Goal: Check status: Verify the current state of an ongoing process or item

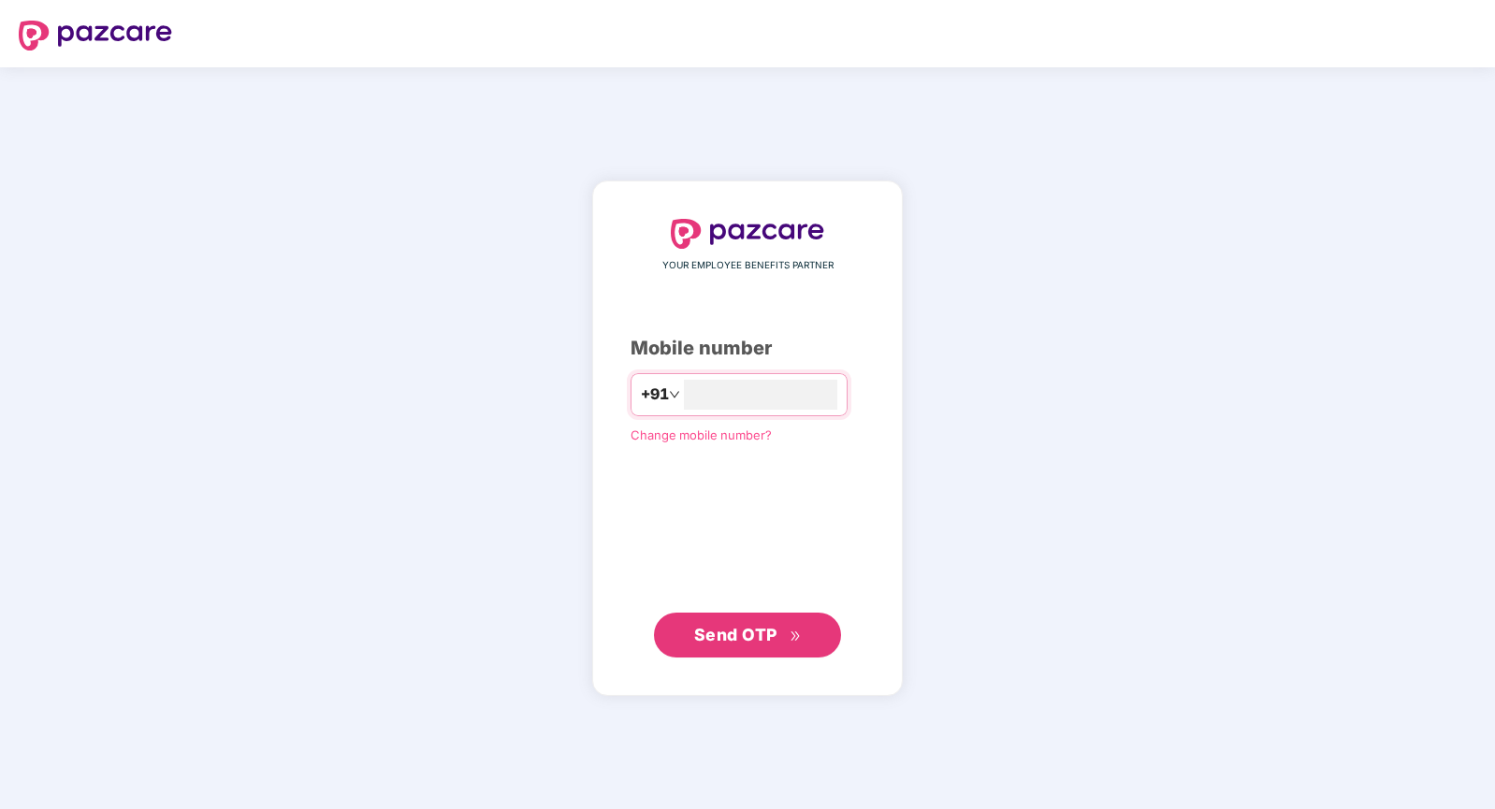
type input "*"
type input "**********"
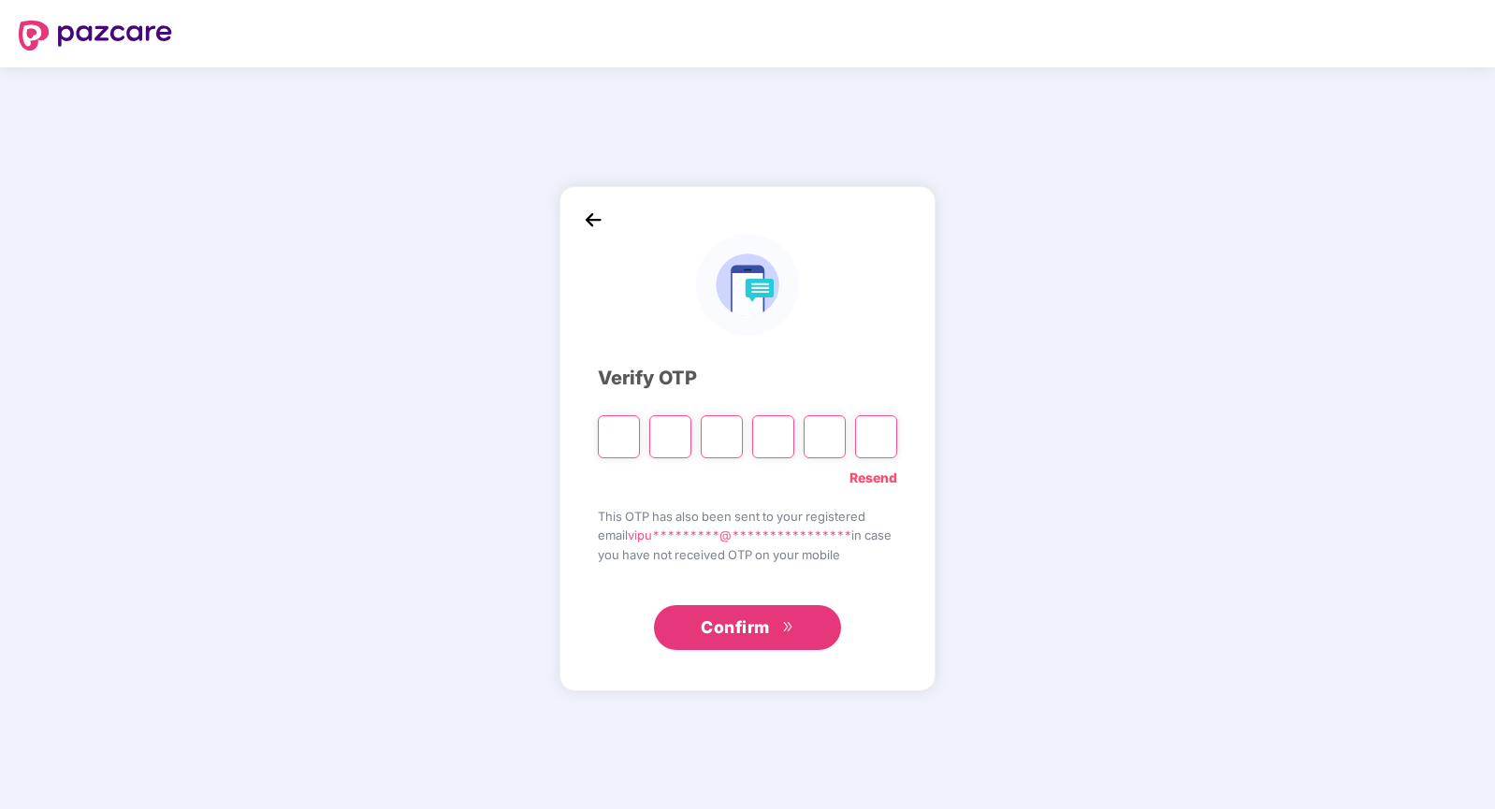
type input "*"
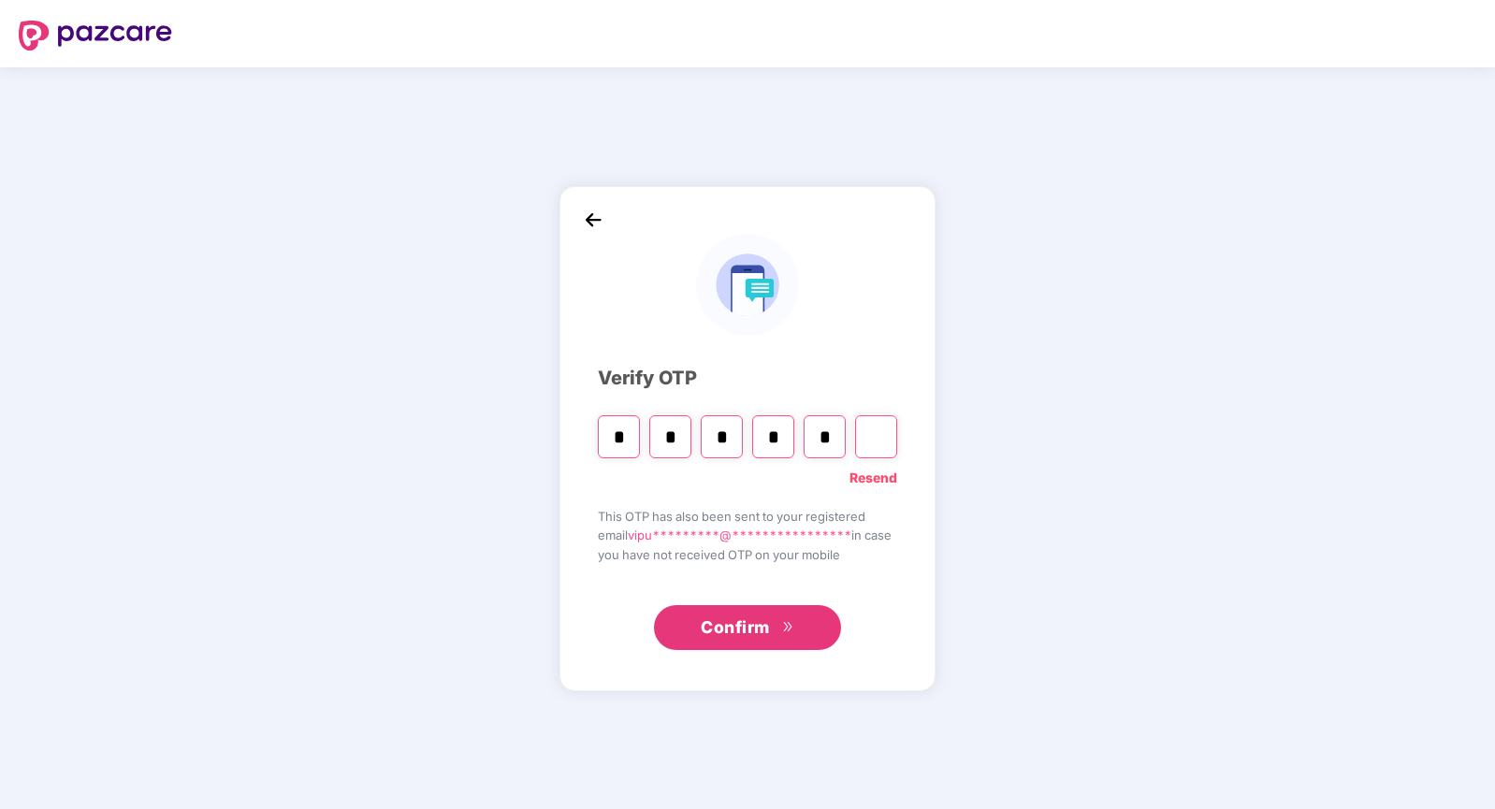
type input "*"
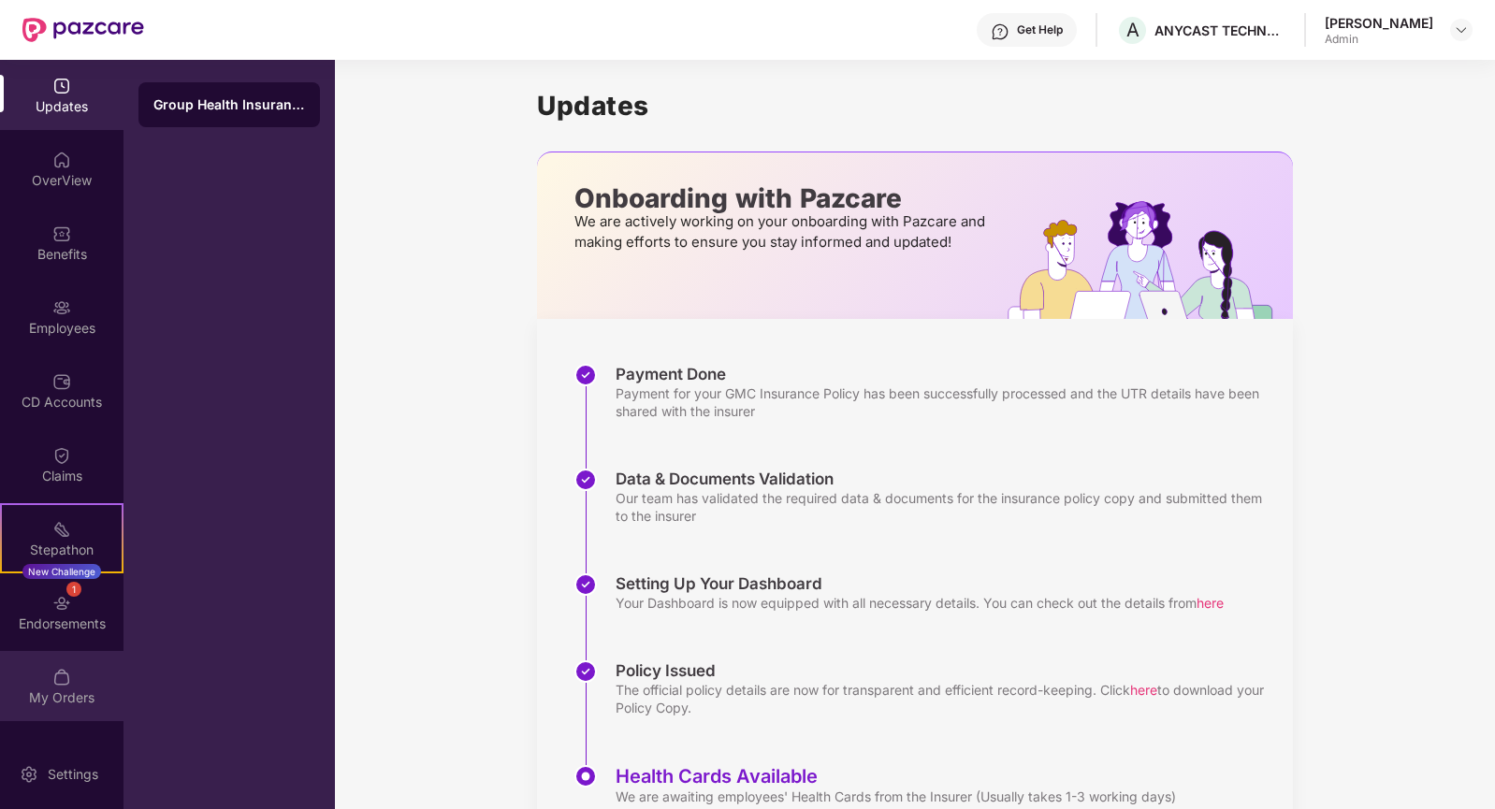
click at [55, 686] on img at bounding box center [61, 677] width 19 height 19
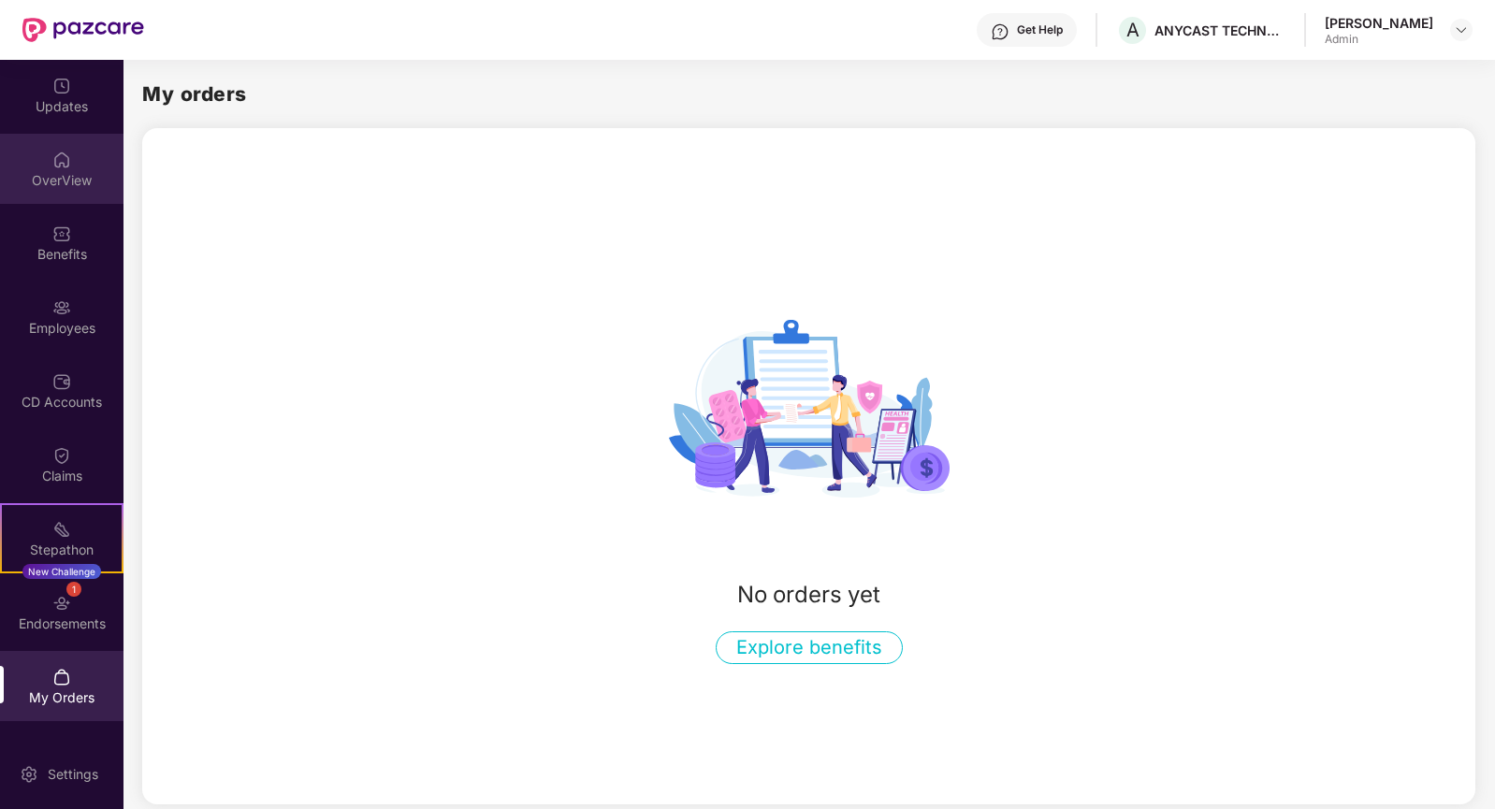
click at [79, 151] on div "OverView" at bounding box center [61, 169] width 123 height 70
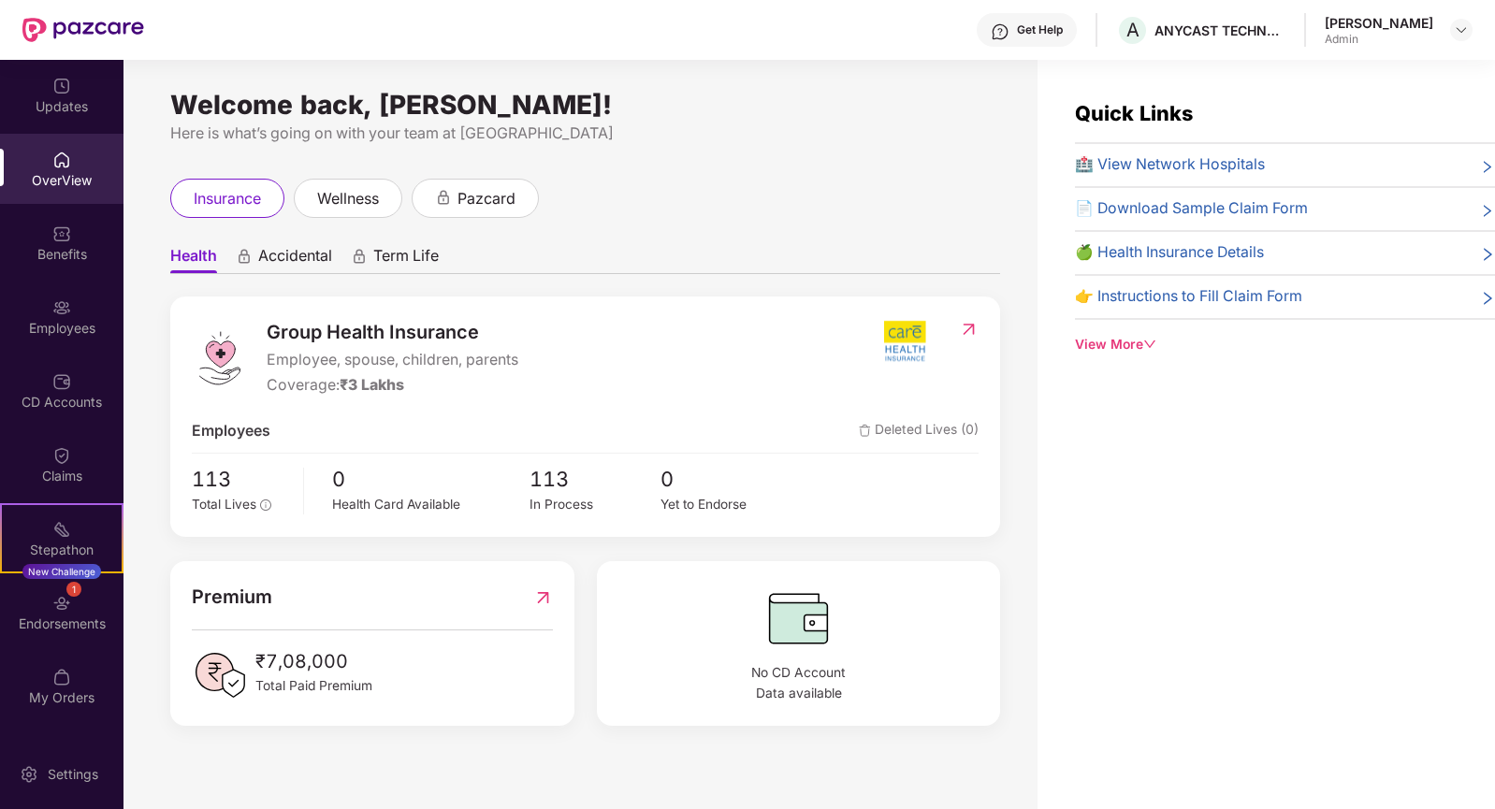
click at [1135, 343] on div "View More" at bounding box center [1285, 345] width 420 height 21
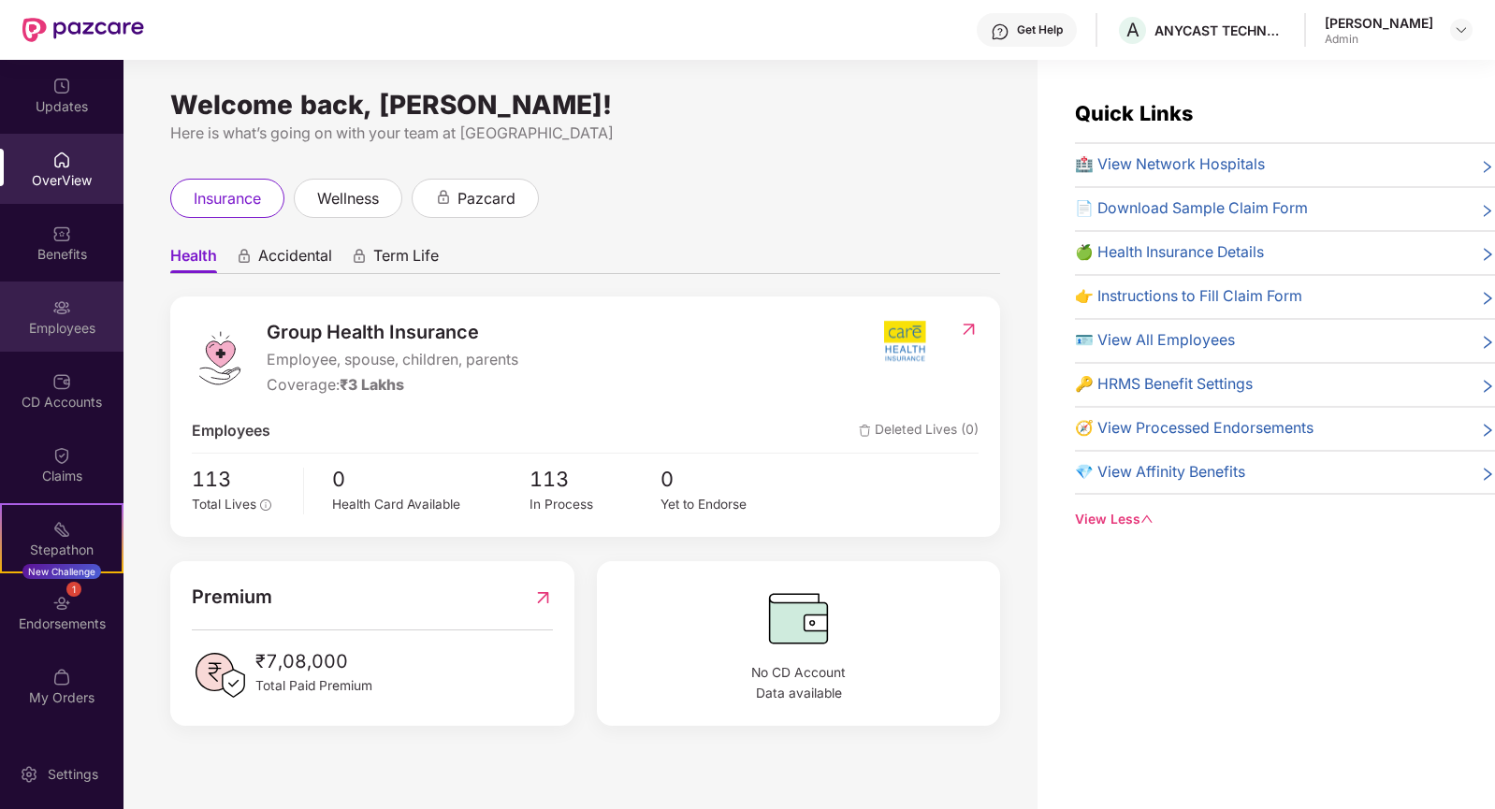
click at [64, 328] on div "Employees" at bounding box center [61, 328] width 123 height 19
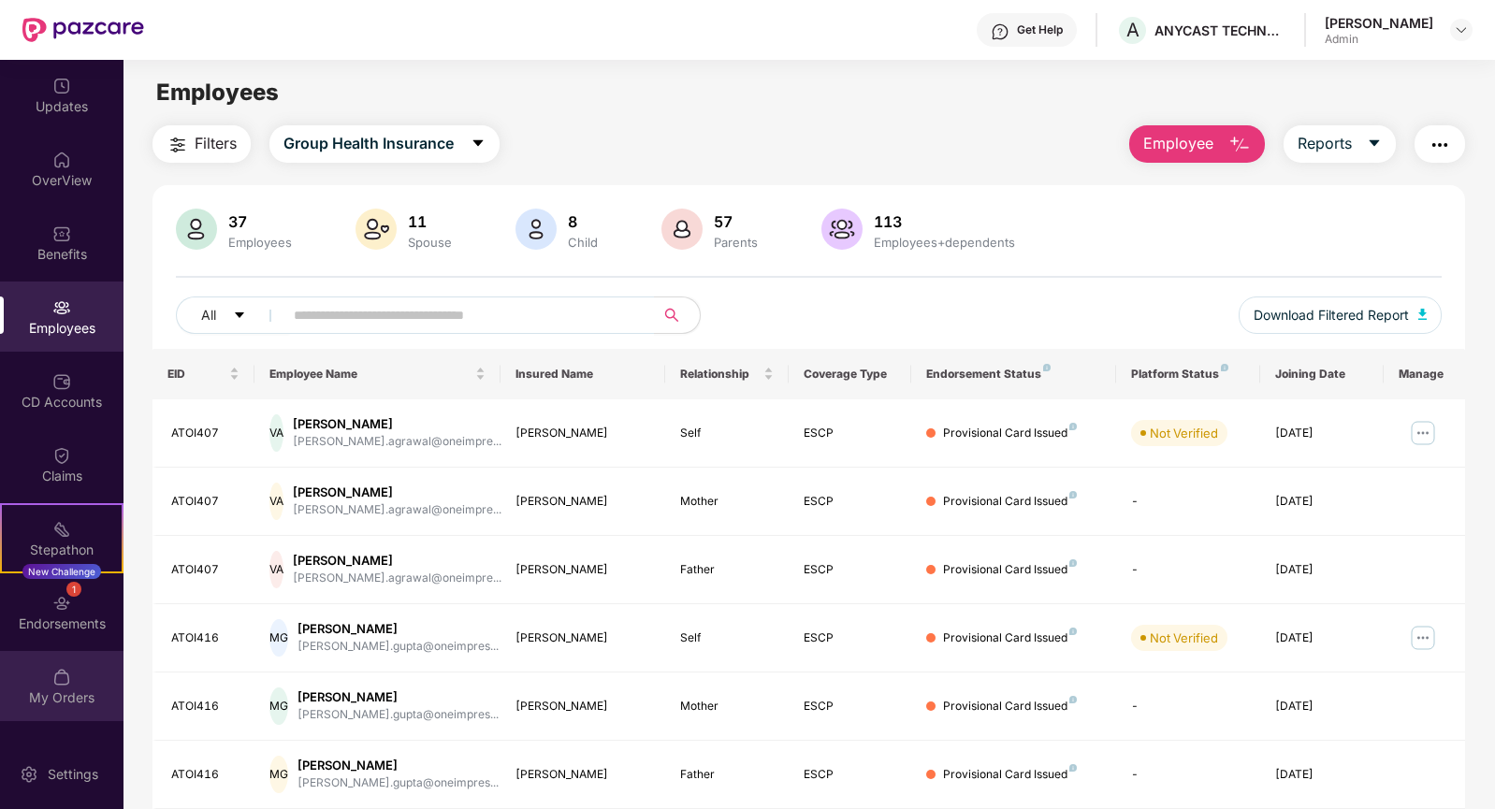
click at [69, 691] on div "My Orders" at bounding box center [61, 698] width 123 height 19
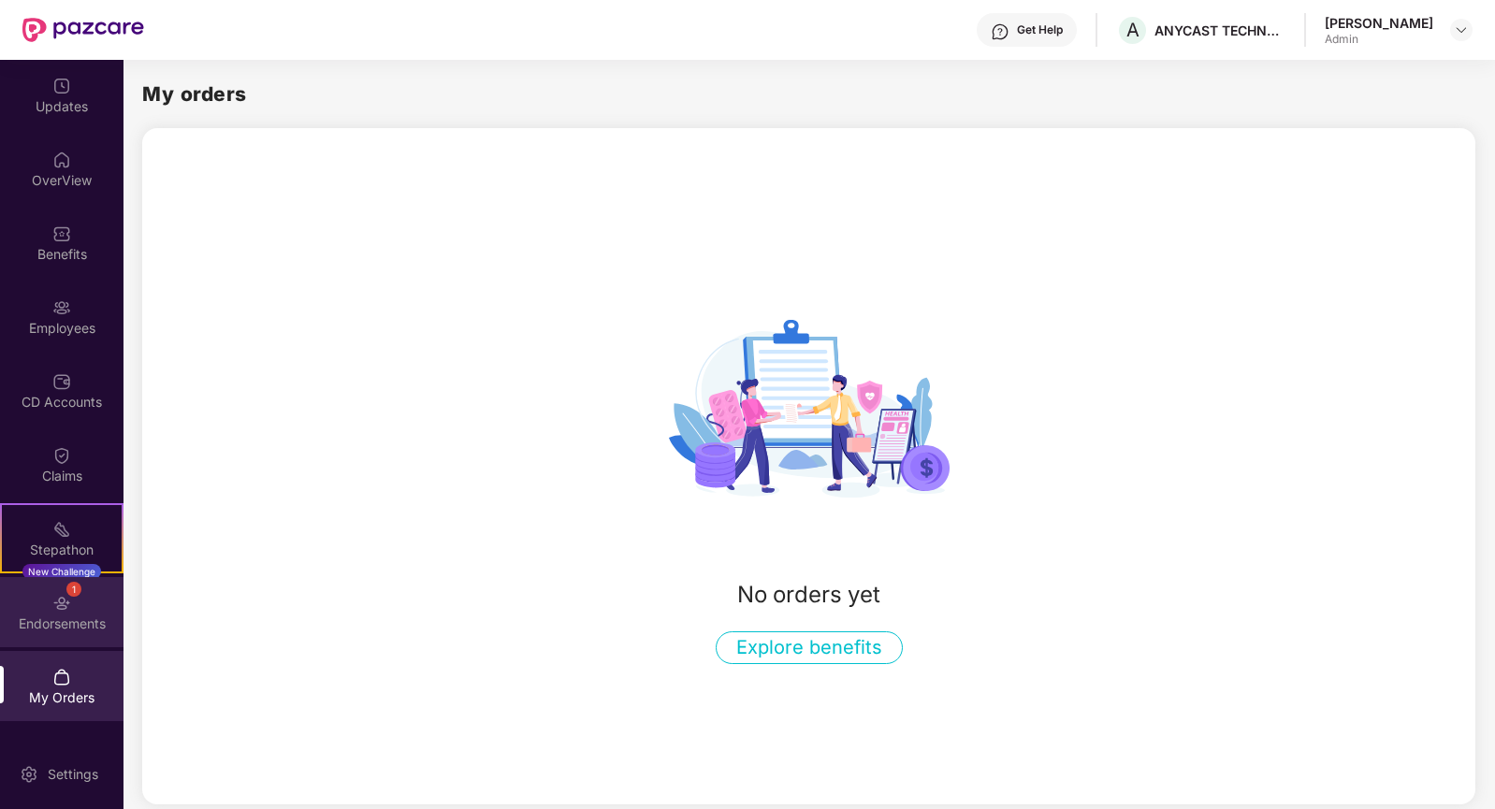
click at [63, 602] on img at bounding box center [61, 603] width 19 height 19
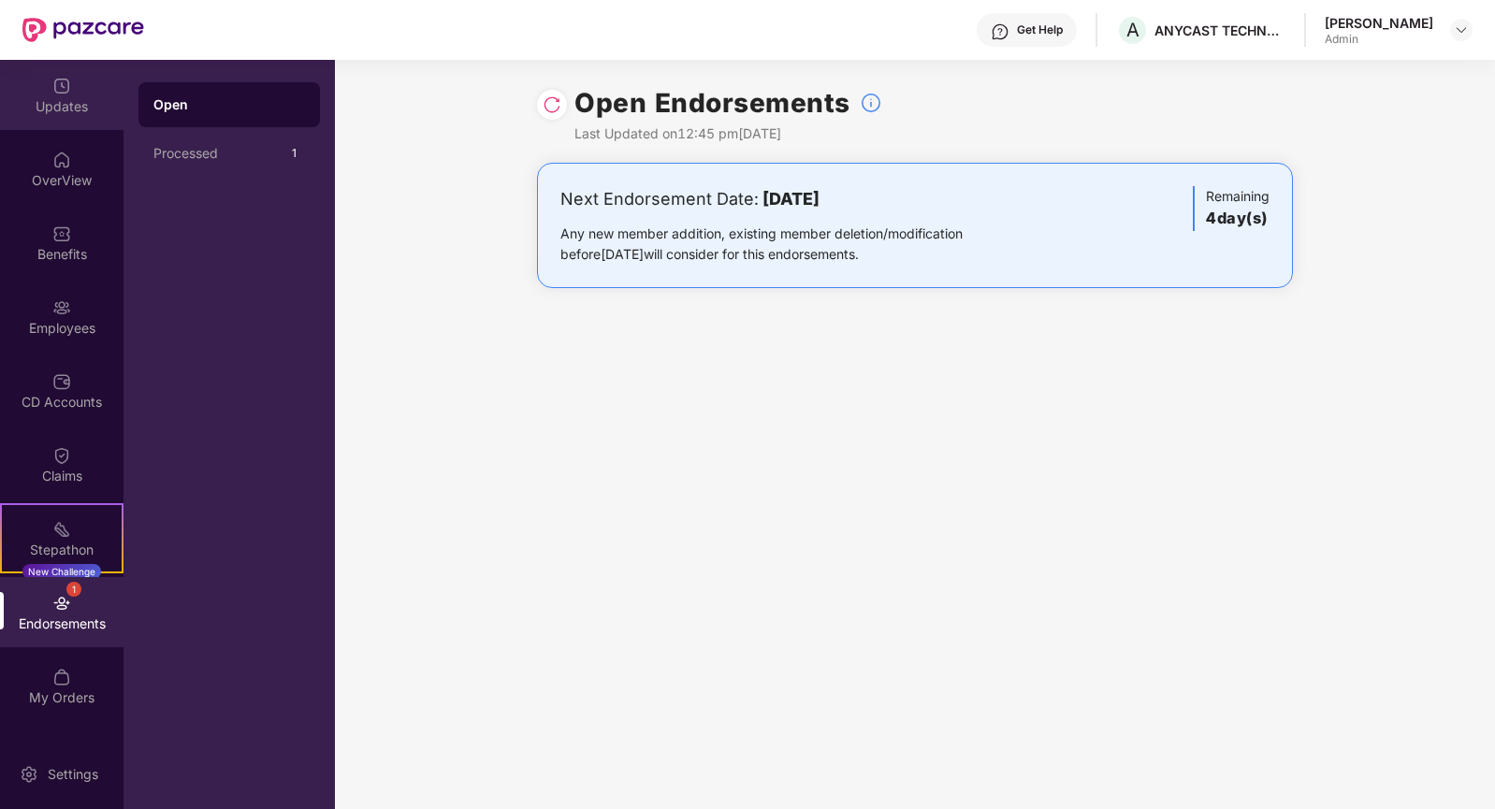
click at [36, 87] on div "Updates" at bounding box center [61, 95] width 123 height 70
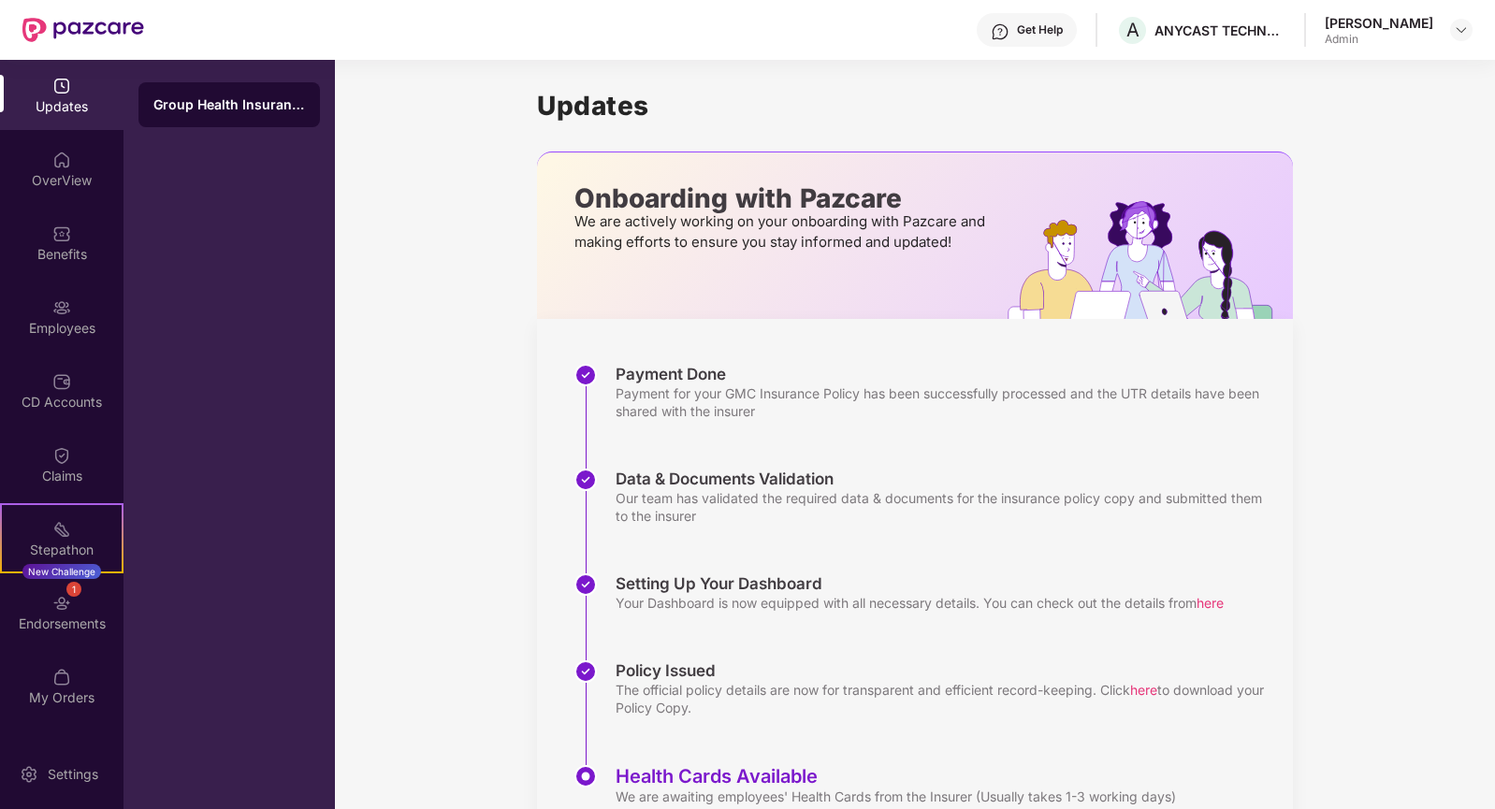
click at [455, 593] on div "Updates Onboarding with Pazcare We are actively working on your onboarding with…" at bounding box center [915, 475] width 1160 height 830
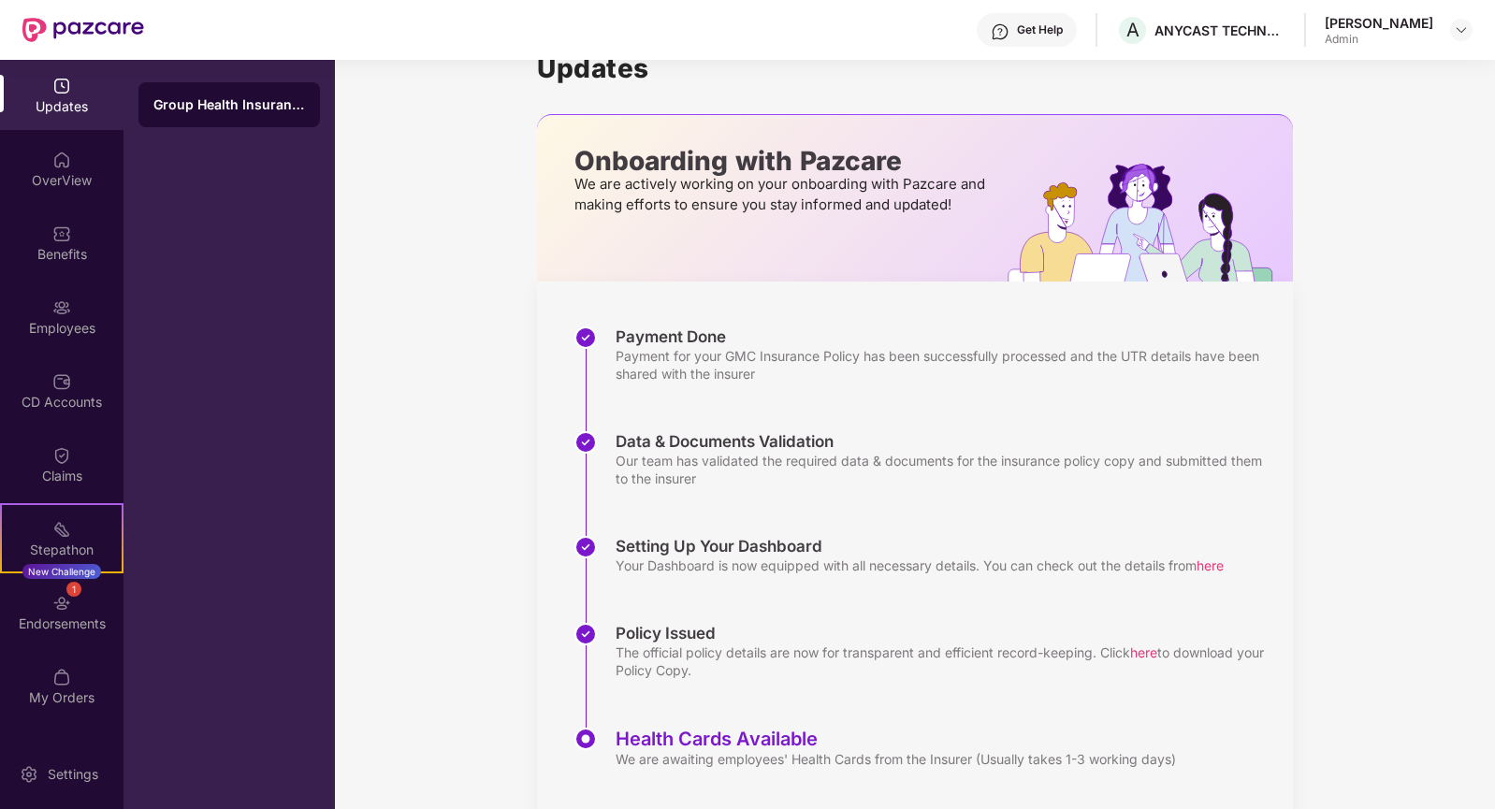
scroll to position [80, 0]
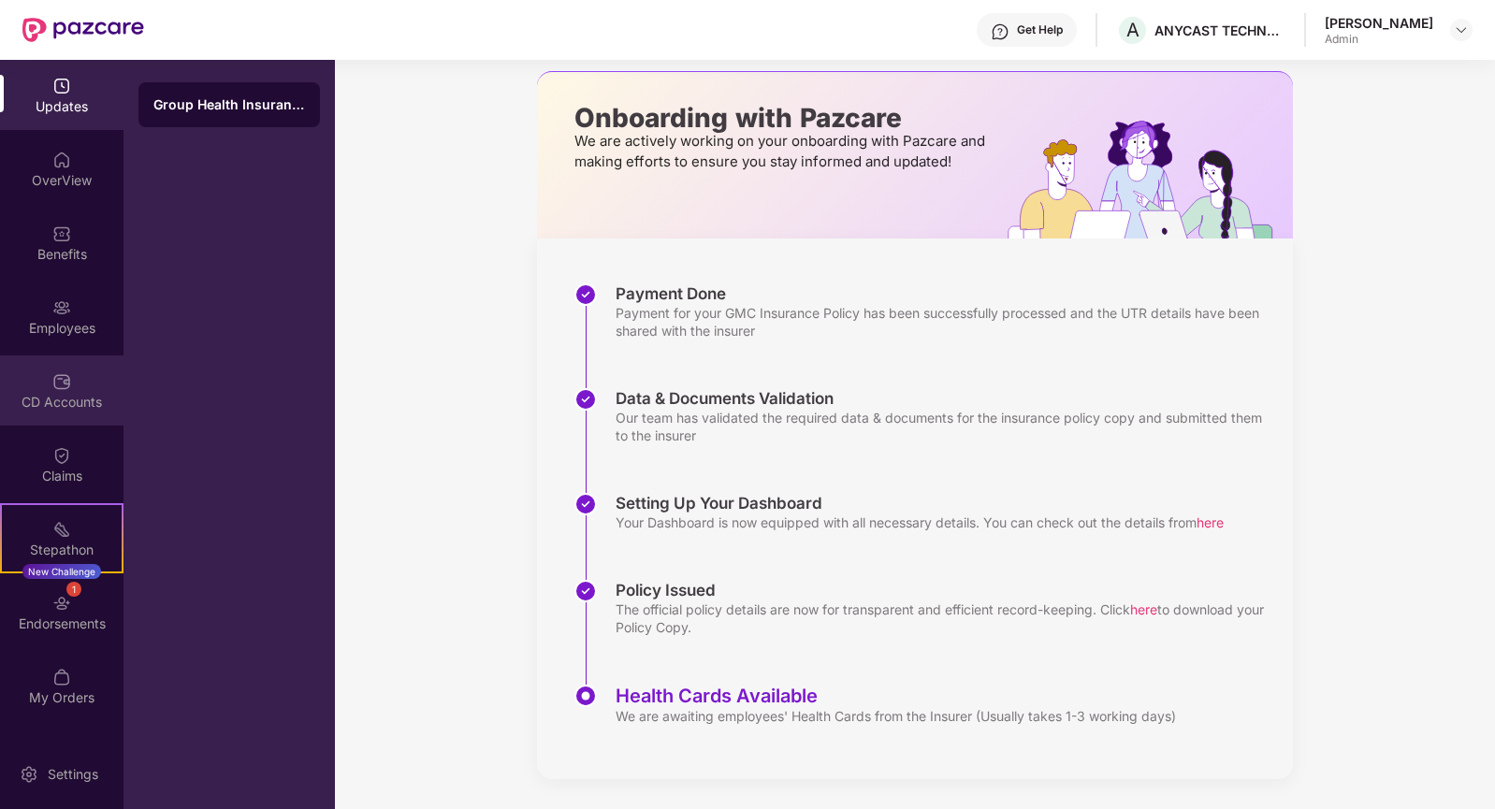
click at [52, 385] on img at bounding box center [61, 381] width 19 height 19
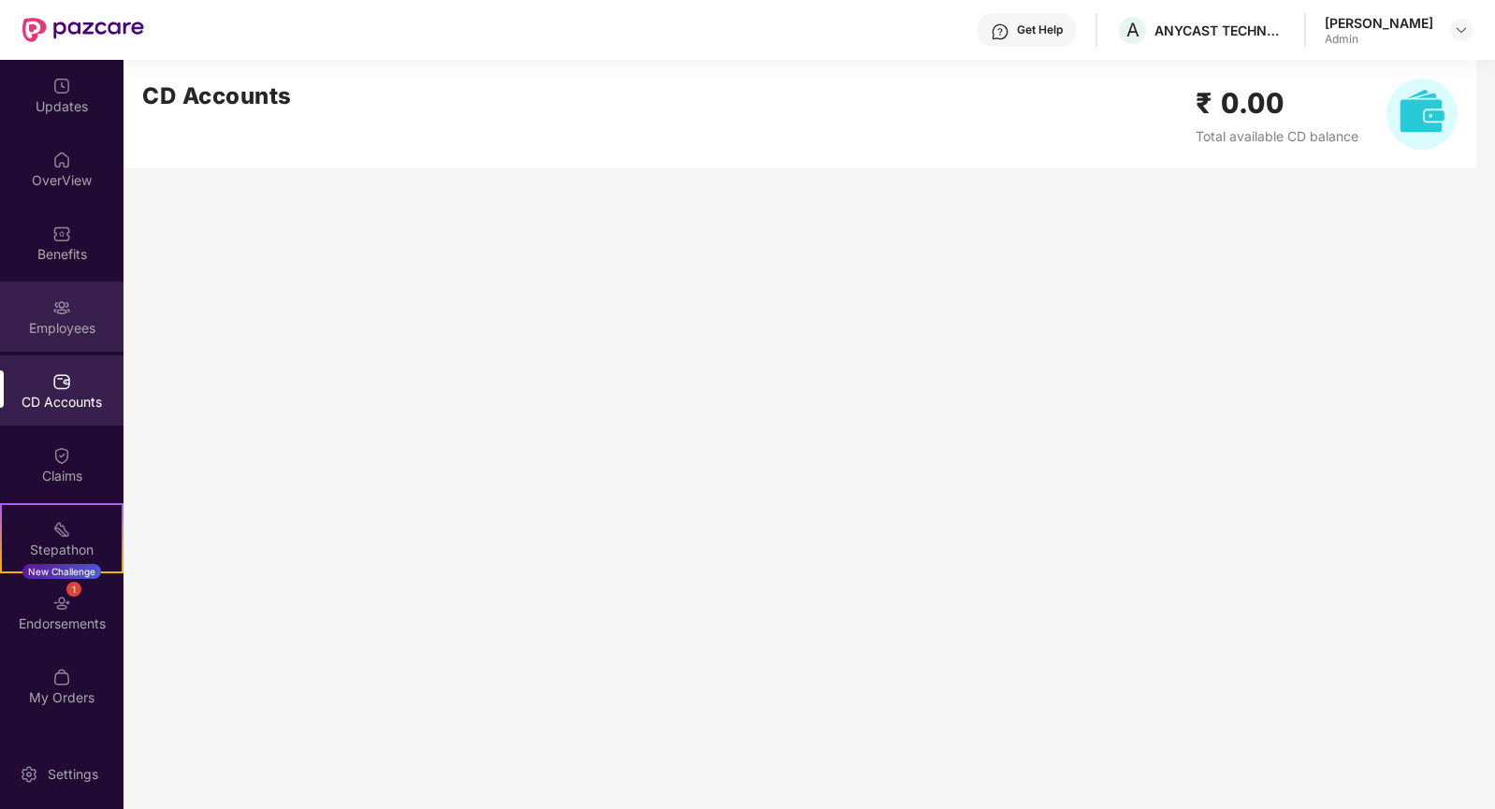
click at [43, 328] on div "Employees" at bounding box center [61, 328] width 123 height 19
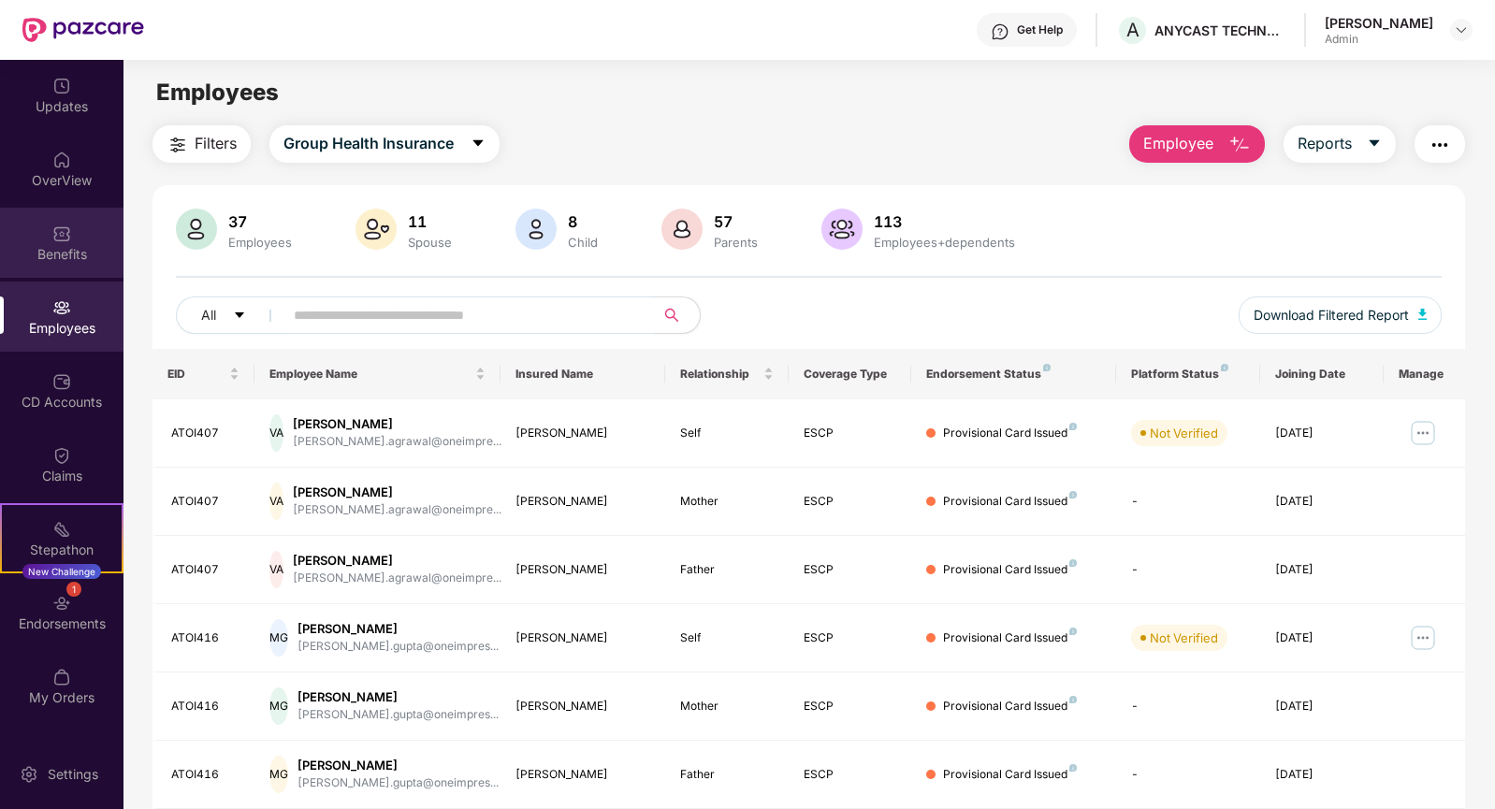
click at [47, 241] on div "Benefits" at bounding box center [61, 243] width 123 height 70
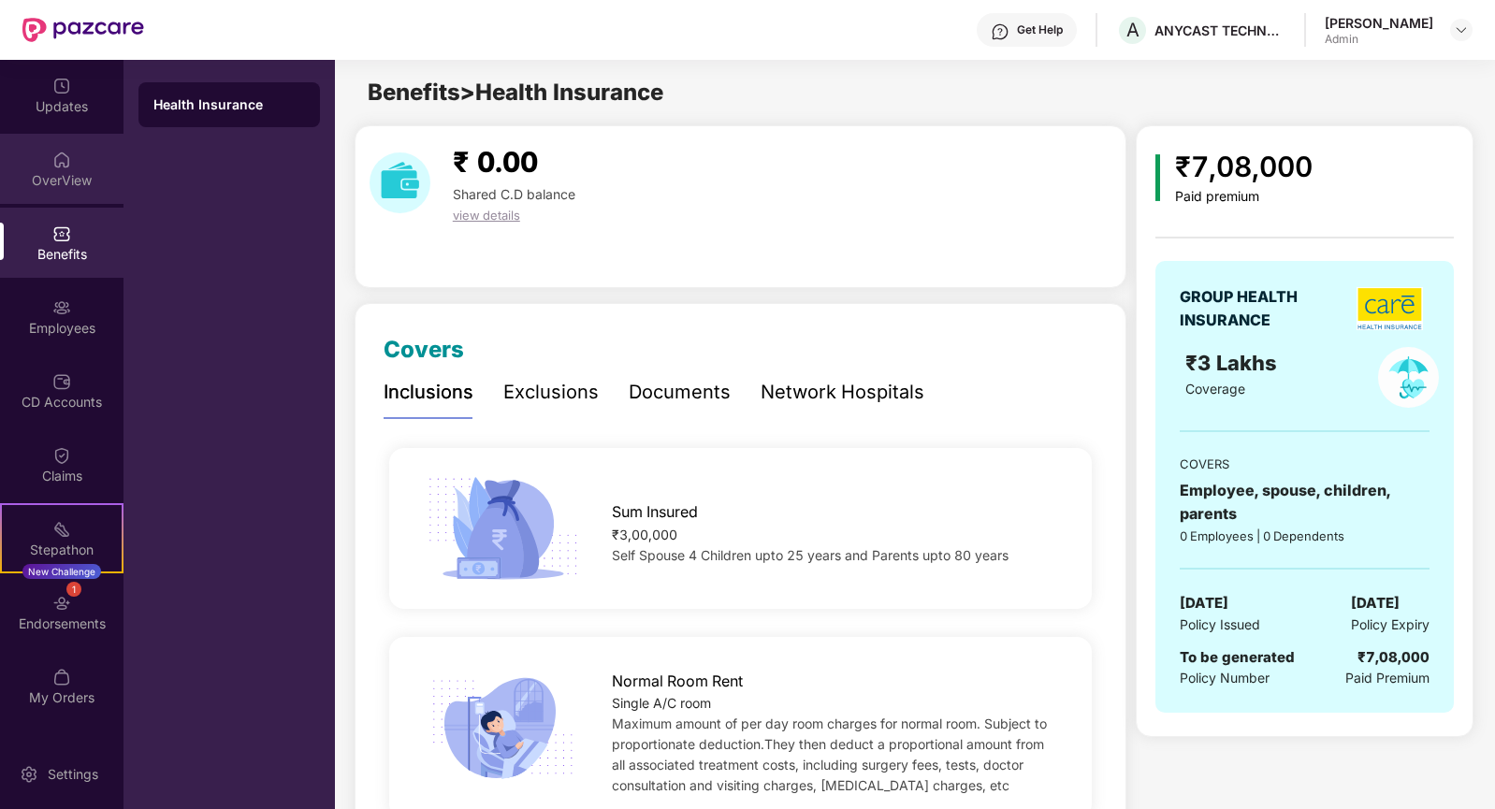
click at [47, 188] on div "OverView" at bounding box center [61, 180] width 123 height 19
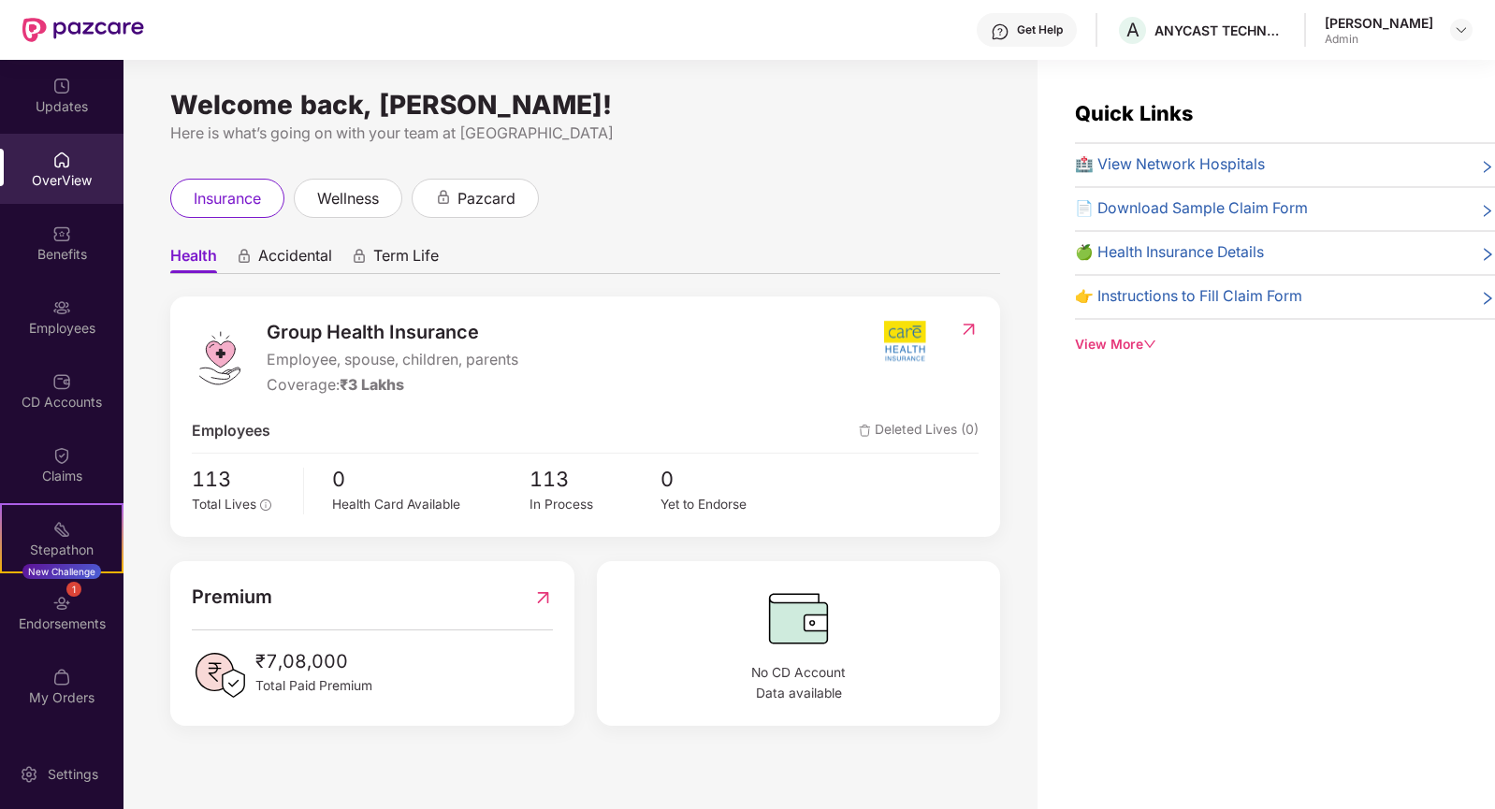
click at [1119, 342] on div "View More" at bounding box center [1285, 345] width 420 height 21
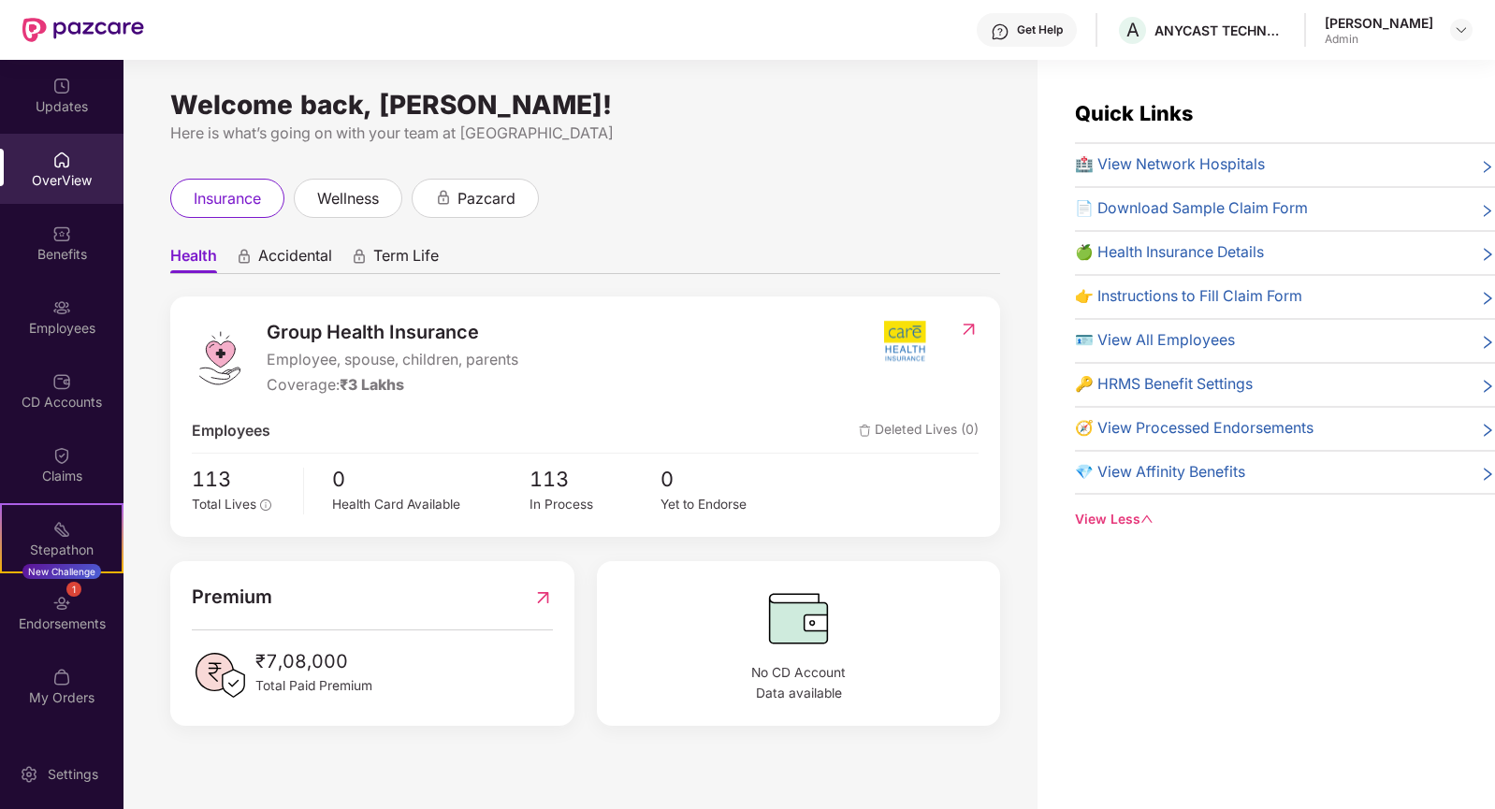
click at [1183, 430] on span "🧭 View Processed Endorsements" at bounding box center [1194, 428] width 239 height 23
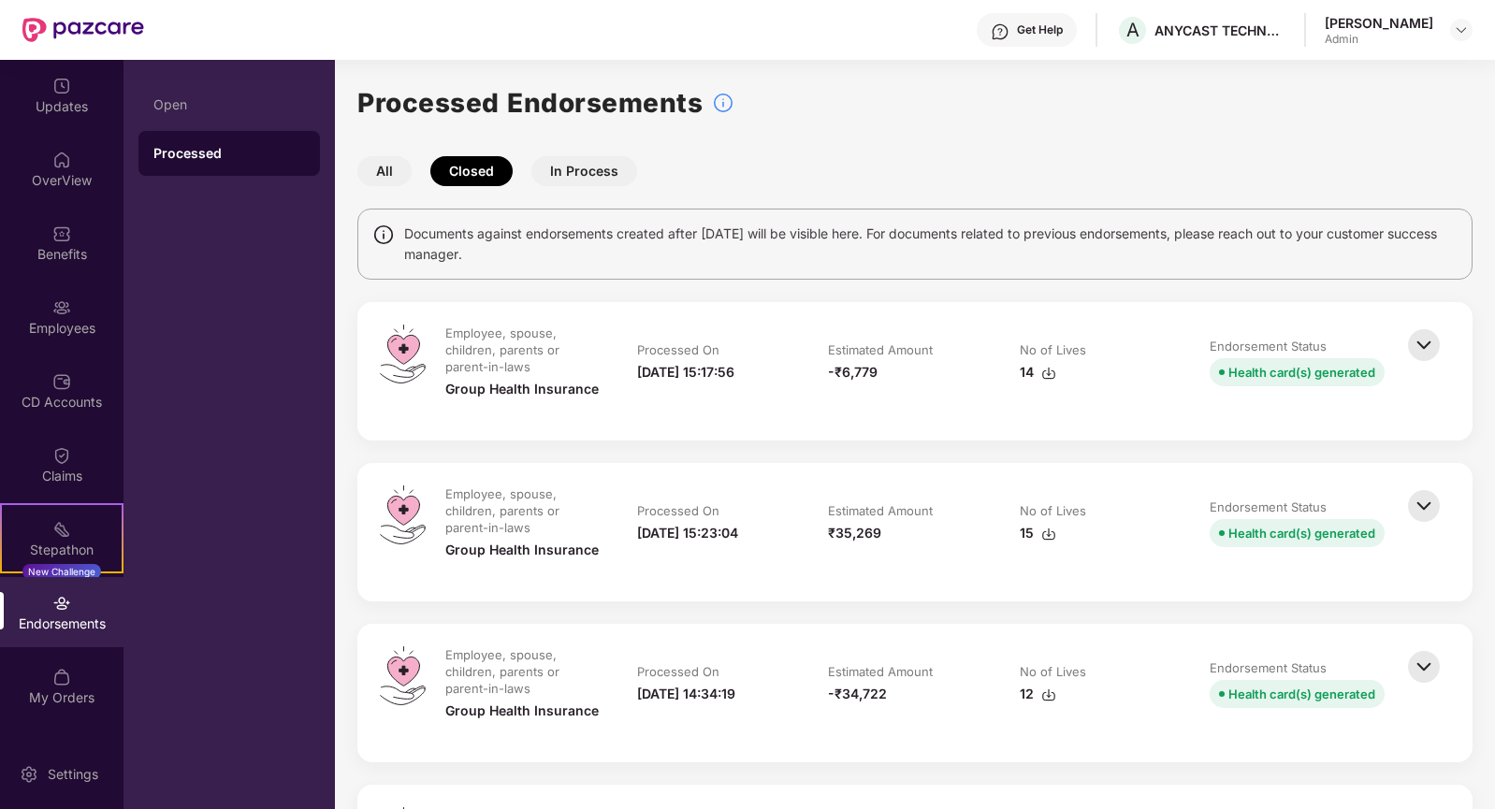
click at [853, 275] on div "Documents against endorsements created after 19th Jan'24 will be visible here. …" at bounding box center [914, 244] width 1115 height 71
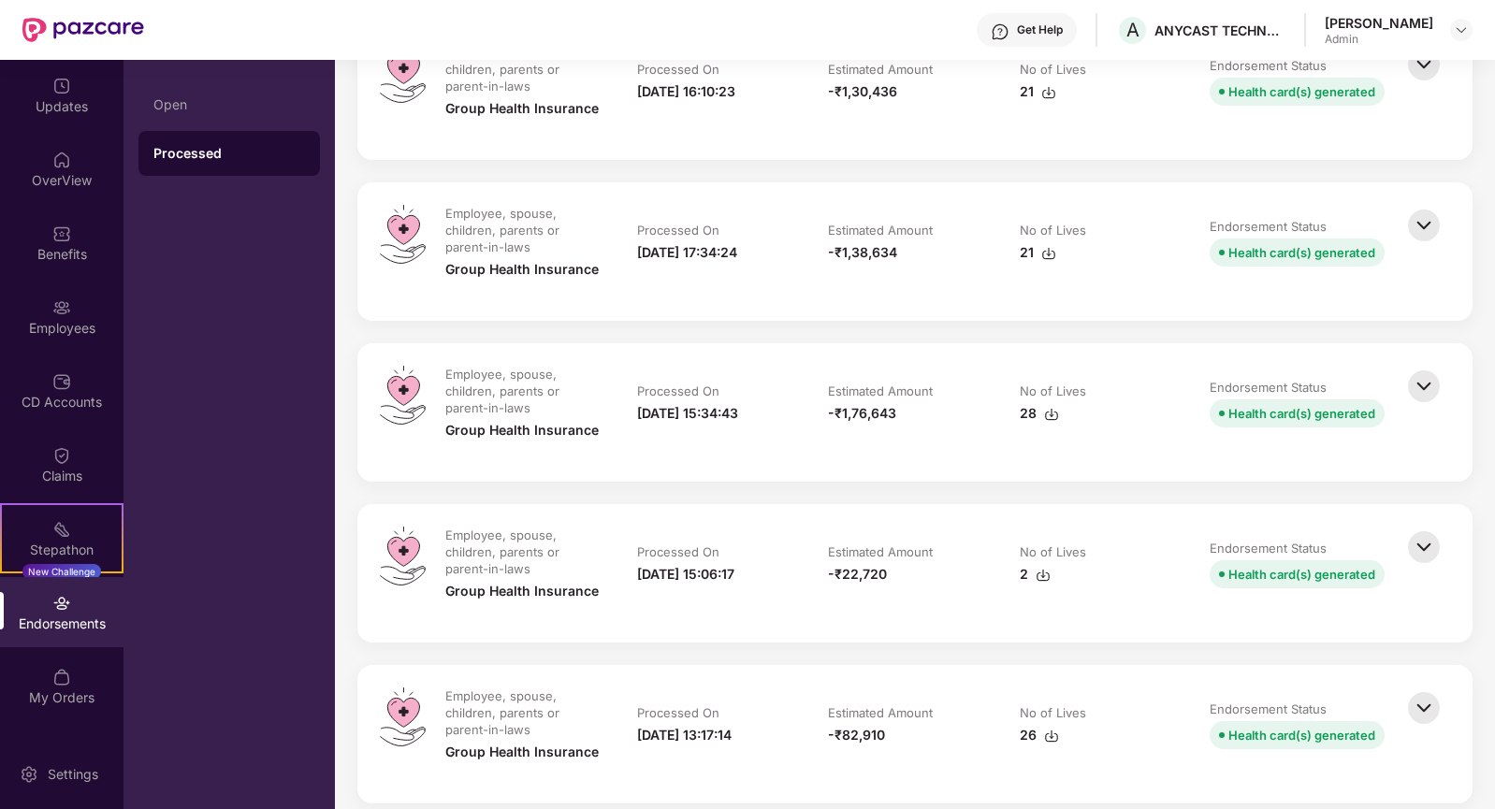
scroll to position [1123, 0]
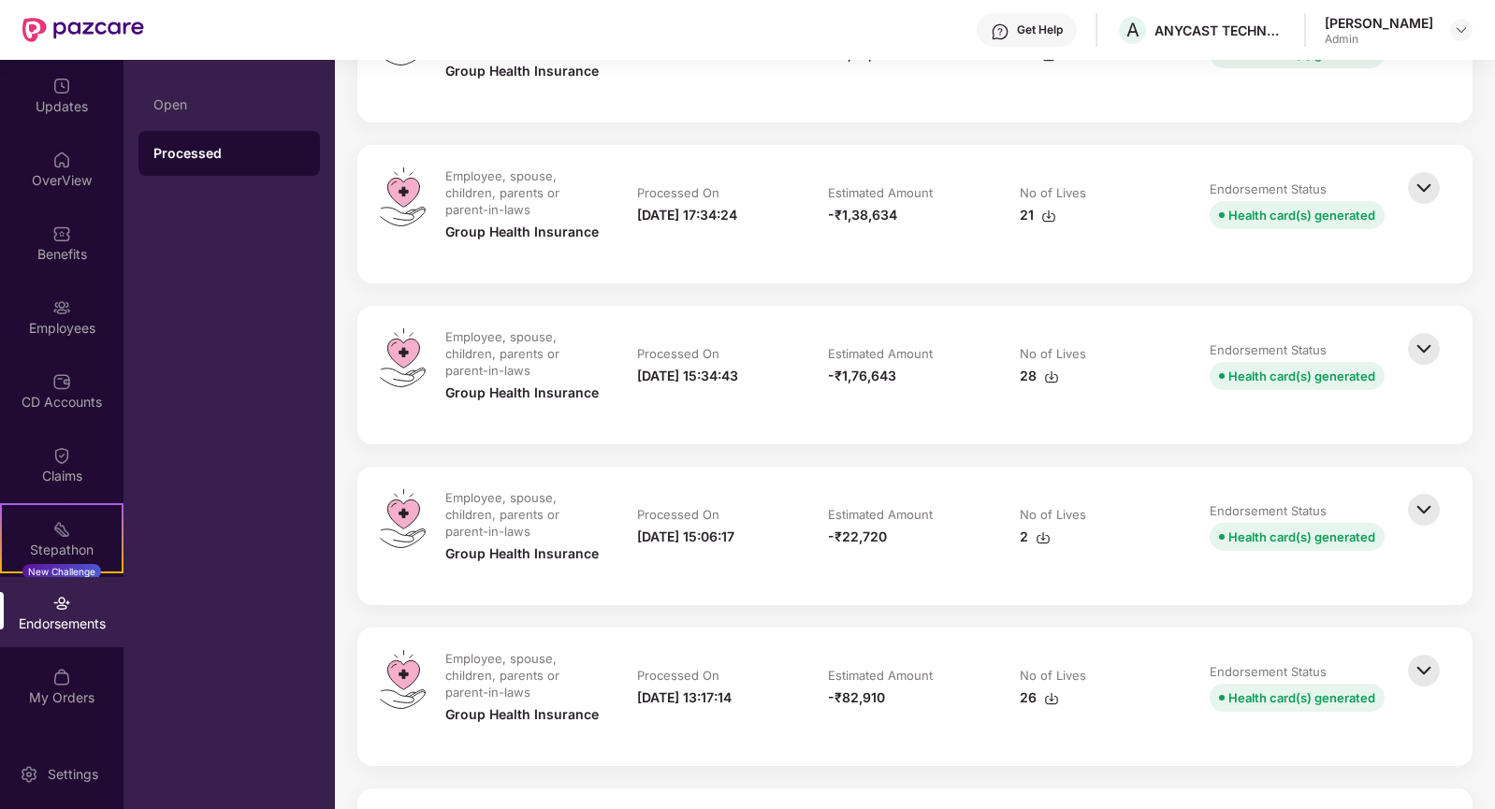
click at [1413, 350] on img at bounding box center [1423, 348] width 41 height 41
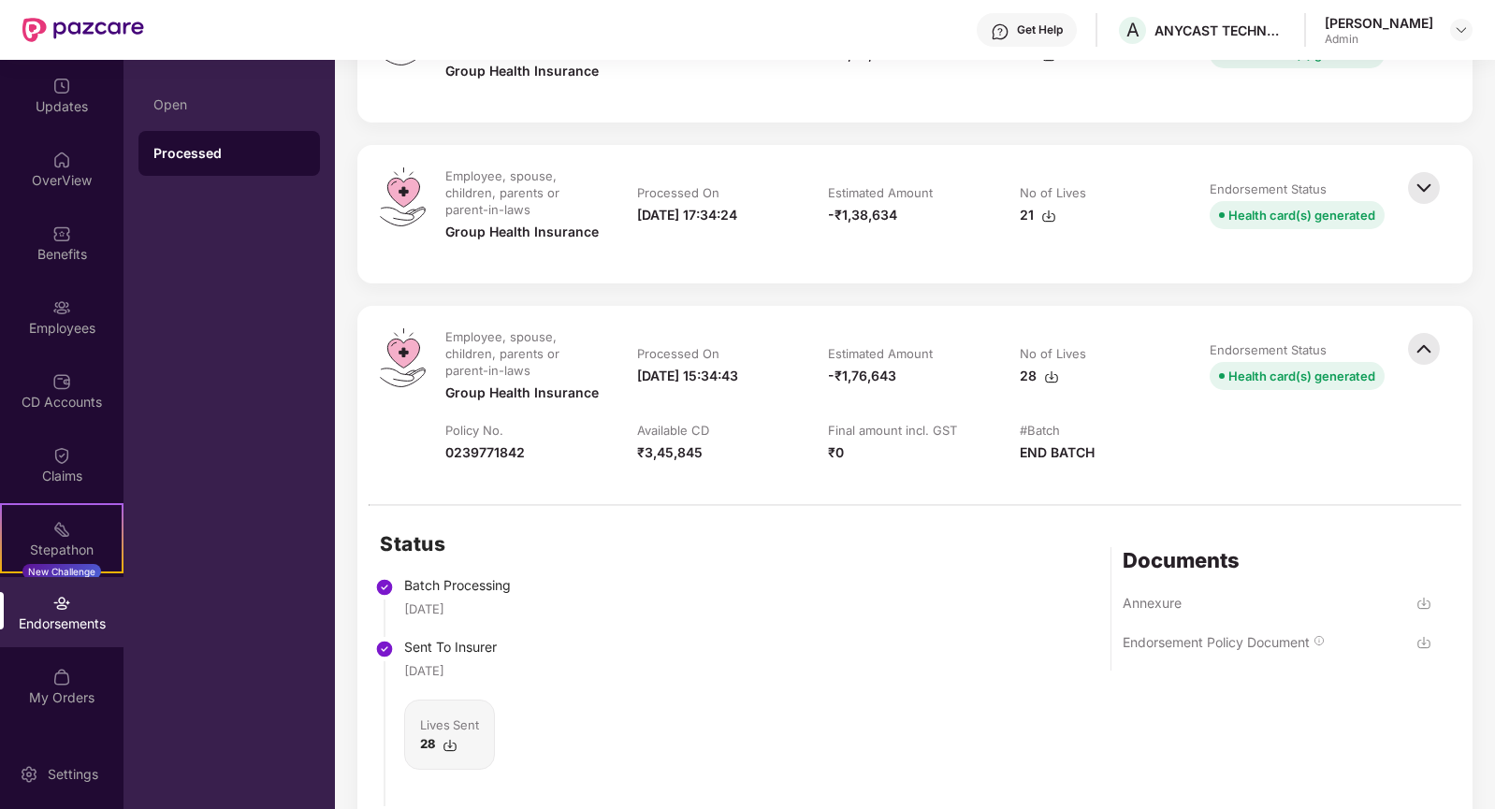
click at [747, 685] on div "Status Batch Processing 22 Nov 2024 Sent To Insurer 22 Nov 2024 Lives Sent 28 E…" at bounding box center [914, 756] width 1115 height 500
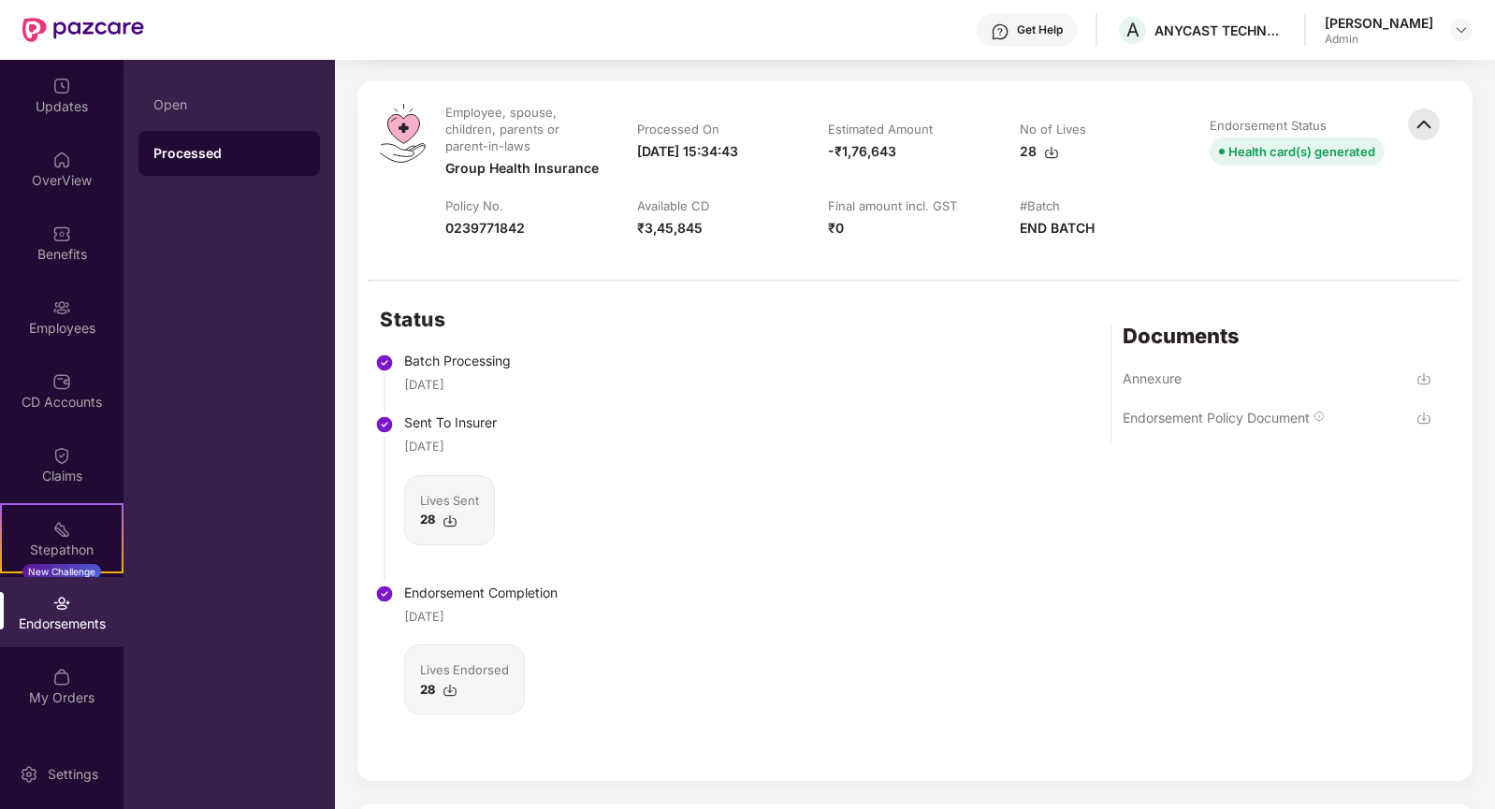
scroll to position [1385, 0]
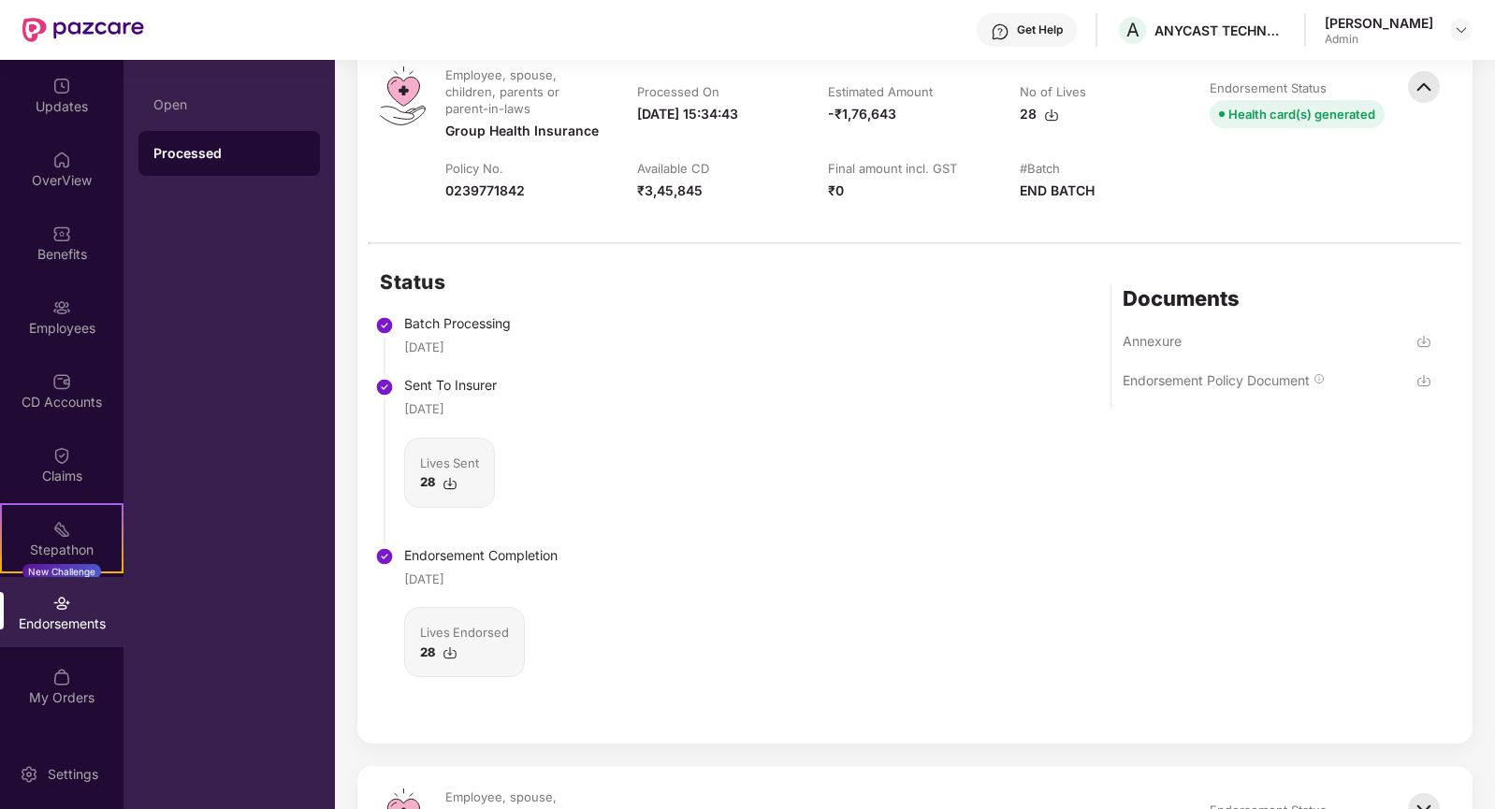
click at [1423, 378] on img at bounding box center [1423, 380] width 15 height 15
click at [1422, 341] on img at bounding box center [1423, 341] width 15 height 15
click at [624, 412] on div "Status Batch Processing 22 Nov 2024 Sent To Insurer 22 Nov 2024 Lives Sent 28 E…" at bounding box center [914, 494] width 1115 height 500
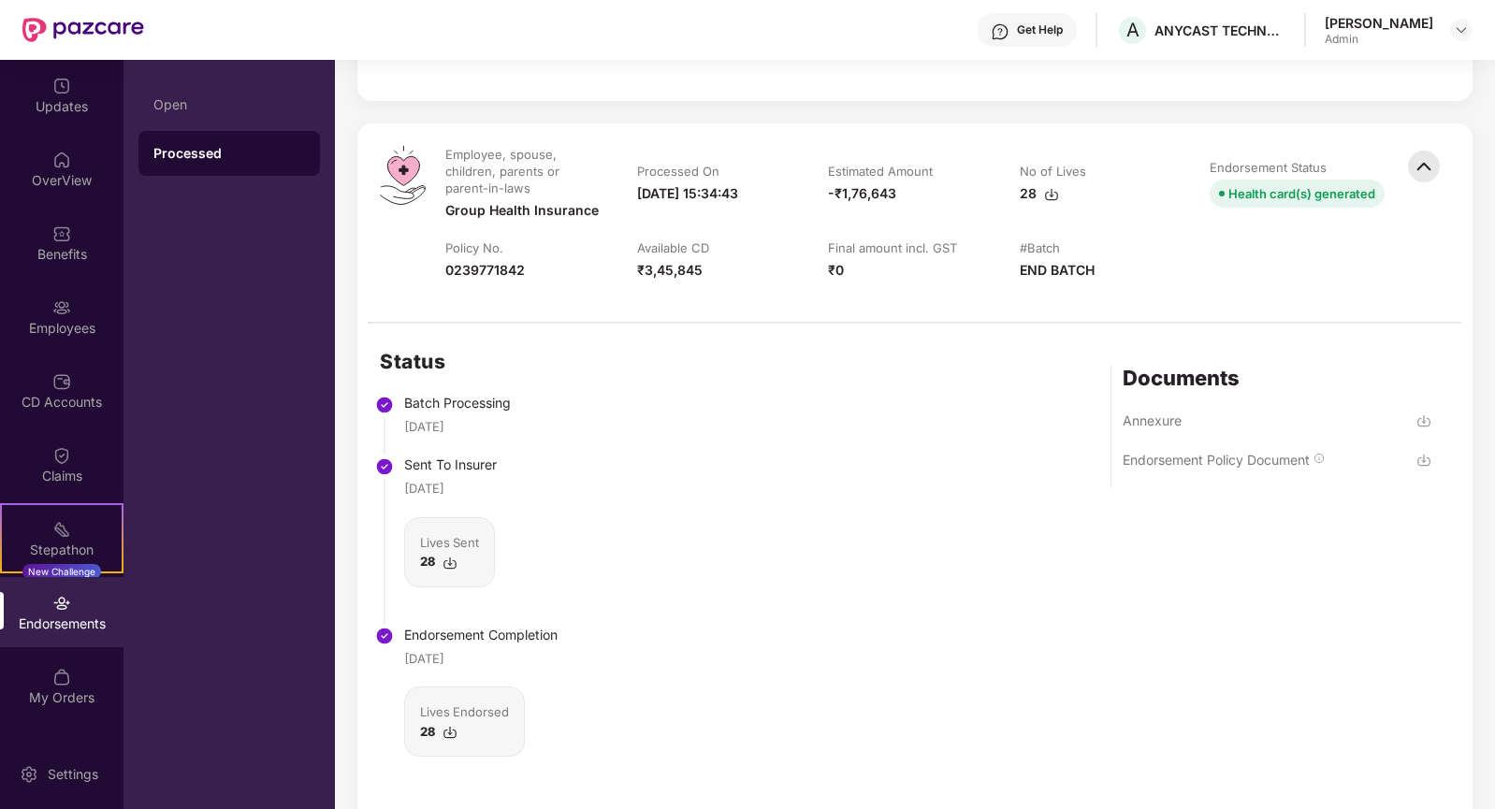
scroll to position [1272, 0]
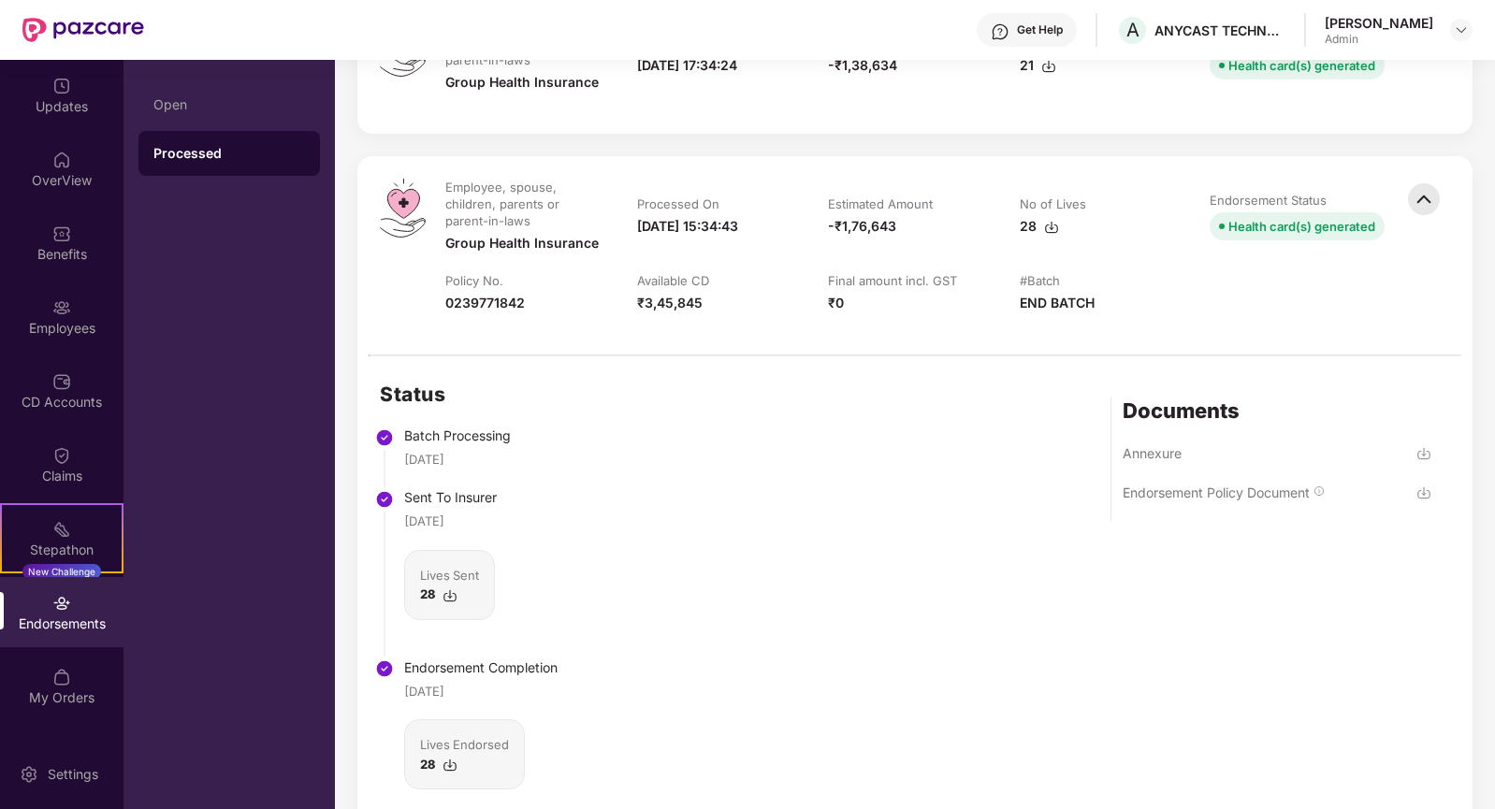
click at [904, 615] on div "Status Batch Processing 22 Nov 2024 Sent To Insurer 22 Nov 2024 Lives Sent 28 E…" at bounding box center [914, 606] width 1115 height 500
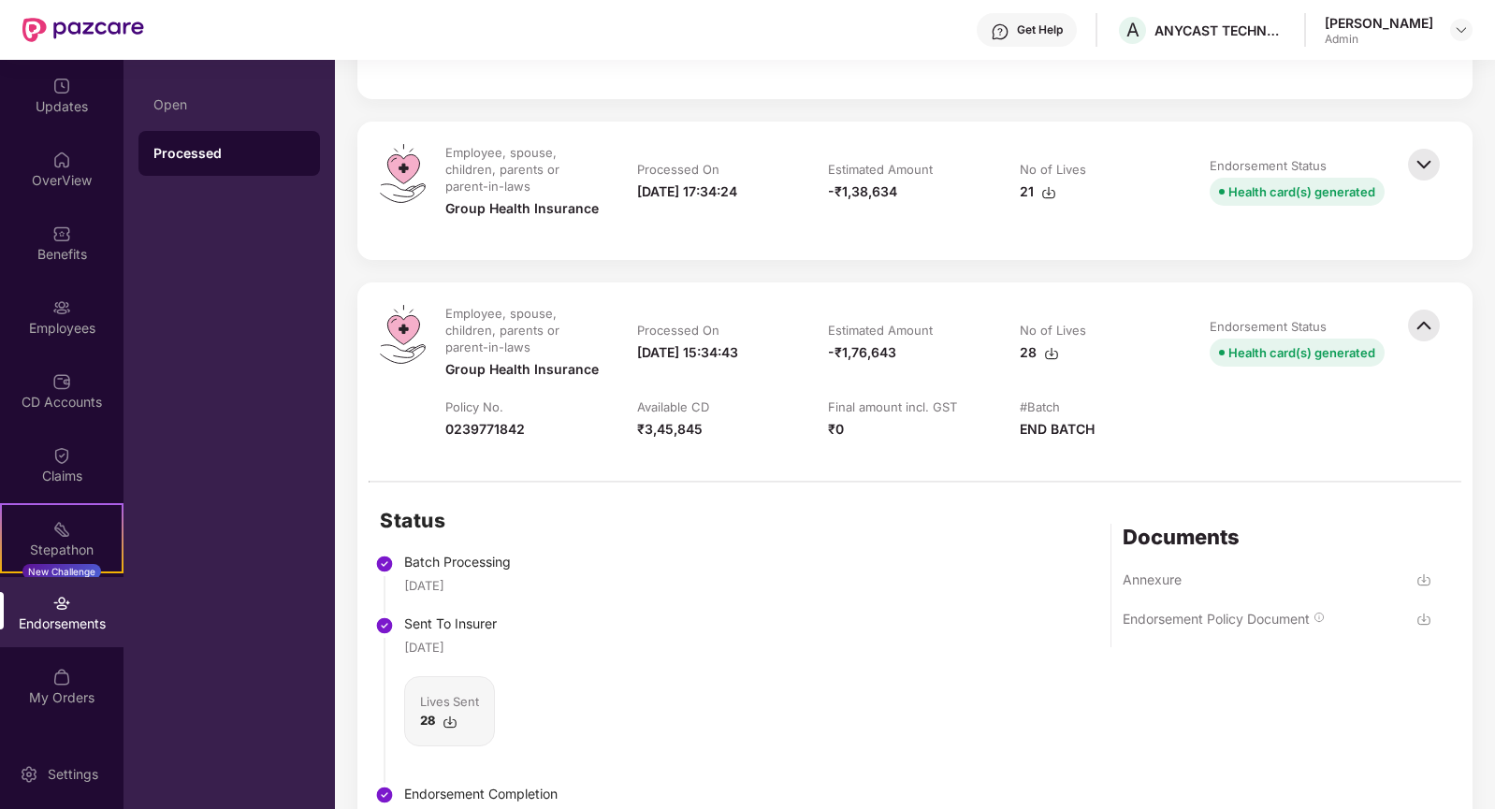
scroll to position [1145, 0]
click at [1051, 360] on img at bounding box center [1051, 354] width 15 height 15
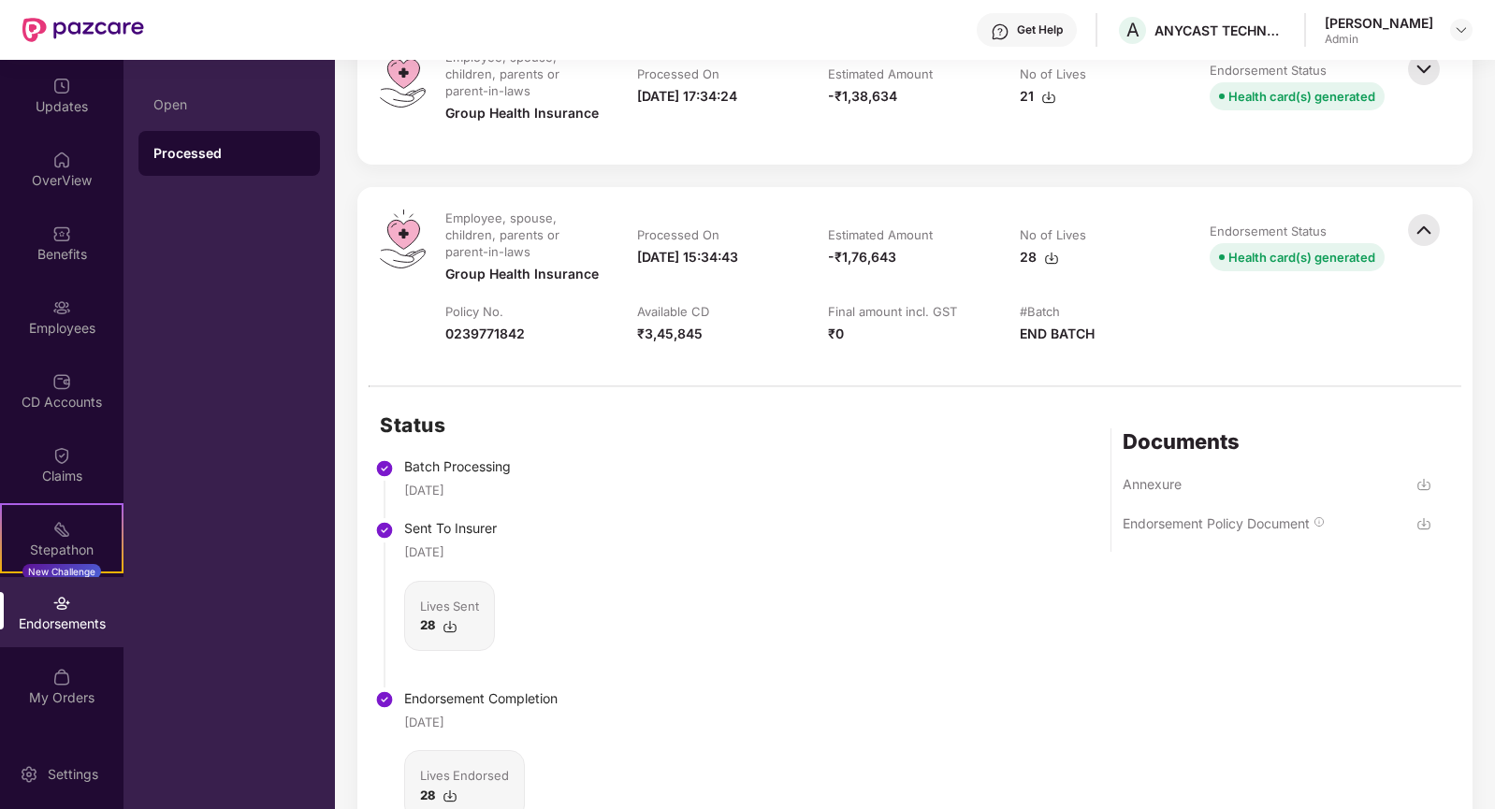
scroll to position [1244, 0]
click at [1416, 521] on img at bounding box center [1423, 521] width 15 height 15
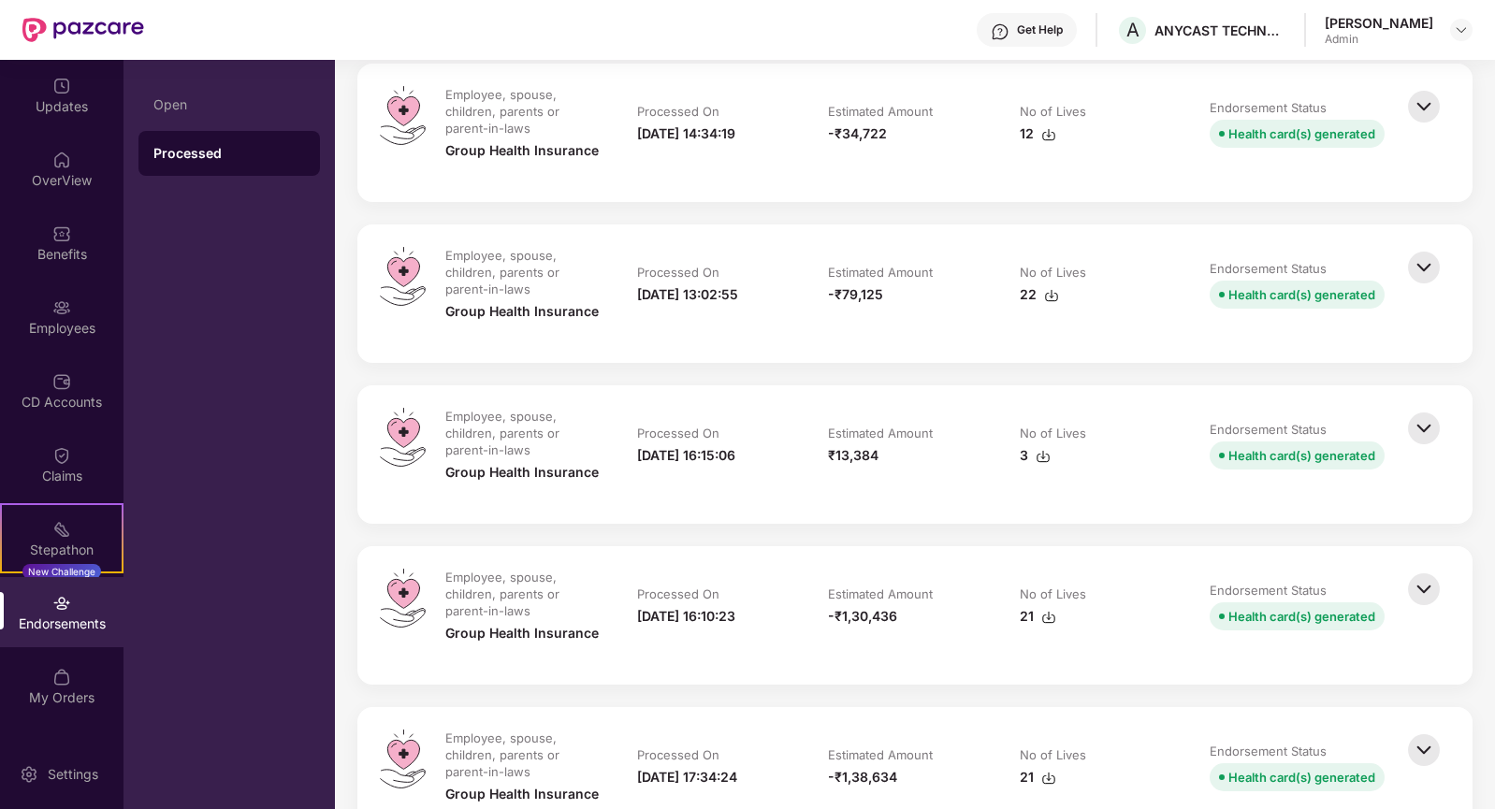
scroll to position [559, 0]
